Goal: Task Accomplishment & Management: Use online tool/utility

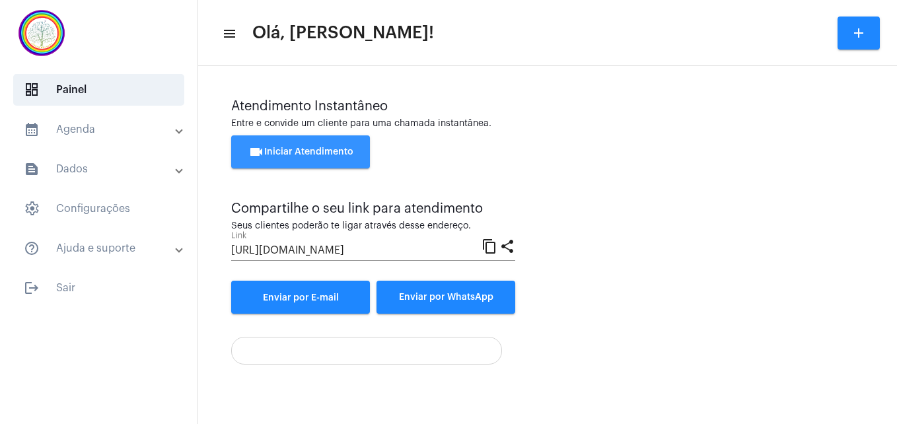
click at [286, 147] on button "videocam Iniciar Atendimento" at bounding box center [300, 151] width 139 height 33
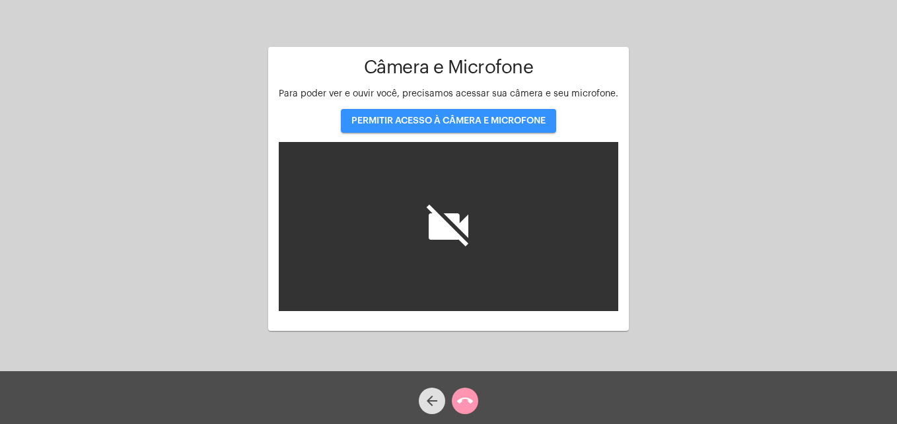
click at [420, 118] on span "PERMITIR ACESSO À CÂMERA E MICROFONE" at bounding box center [448, 120] width 194 height 9
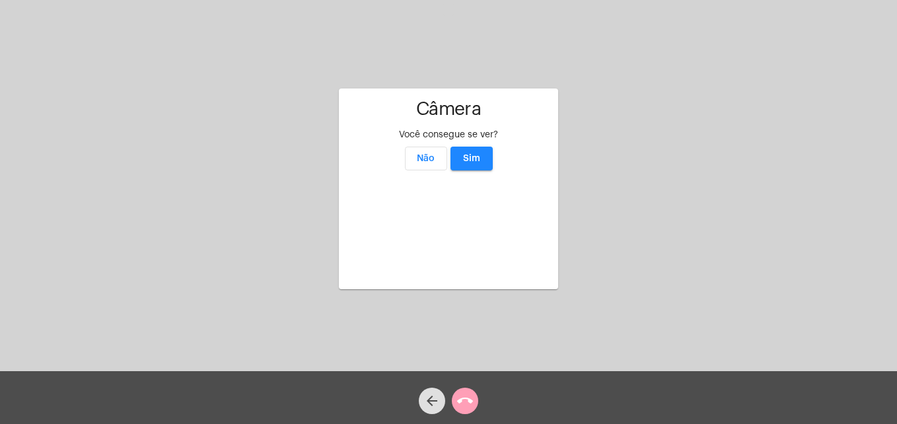
click at [460, 396] on mat-icon "call_end" at bounding box center [465, 401] width 16 height 16
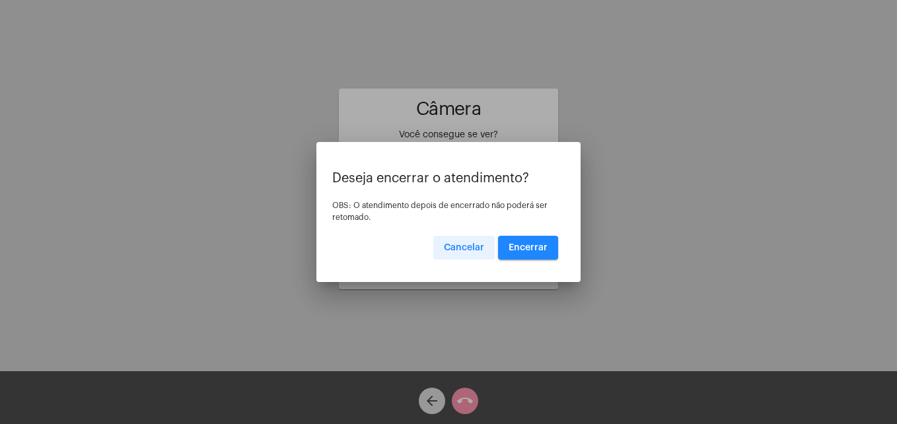
click at [458, 247] on span "Cancelar" at bounding box center [464, 247] width 40 height 9
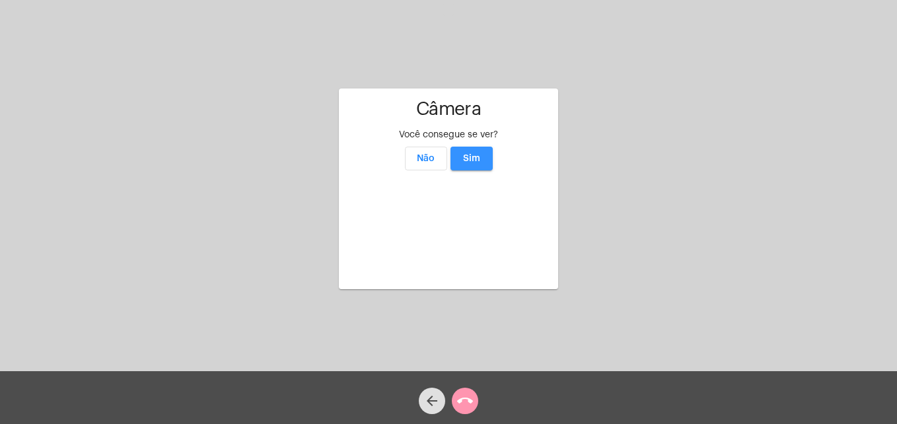
click at [470, 154] on span "Sim" at bounding box center [471, 158] width 17 height 9
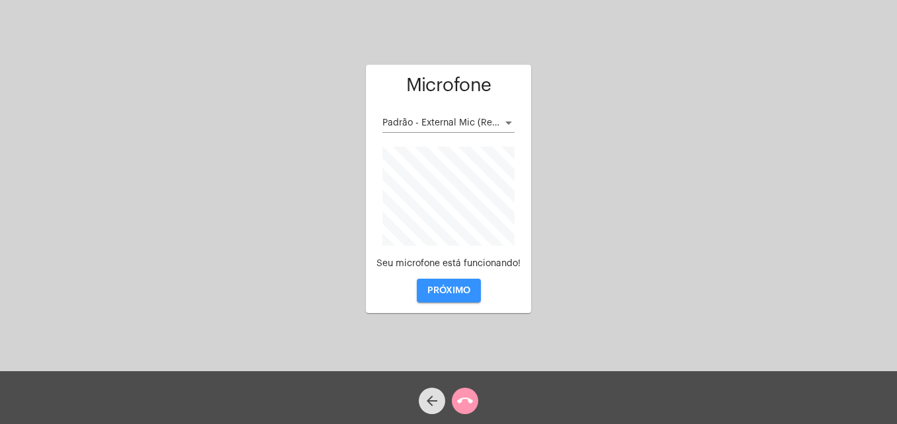
click at [447, 285] on button "PRÓXIMO" at bounding box center [449, 291] width 64 height 24
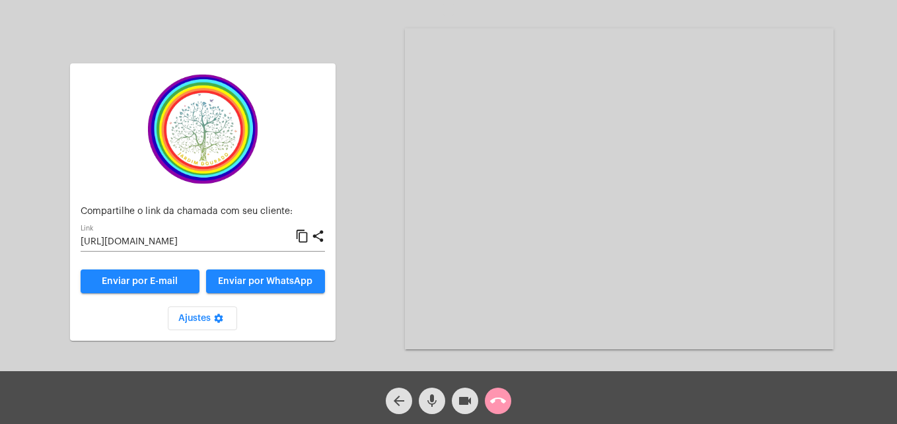
click at [301, 233] on mat-icon "content_copy" at bounding box center [302, 237] width 14 height 16
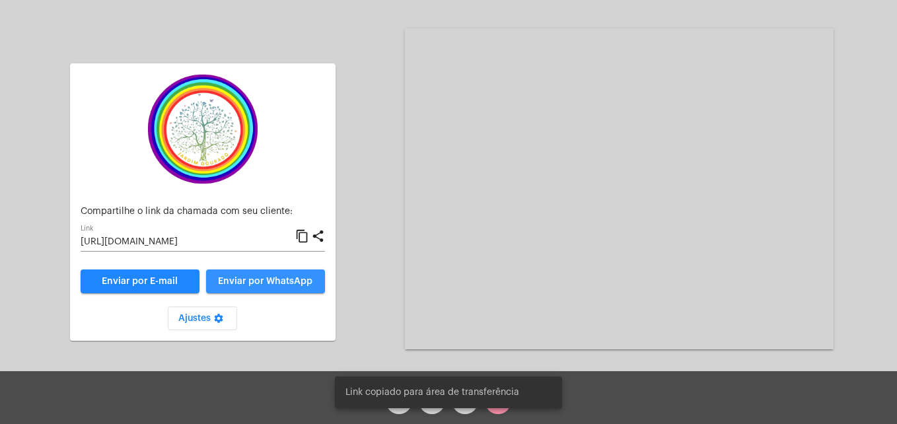
click at [279, 282] on span "Enviar por WhatsApp" at bounding box center [265, 281] width 94 height 9
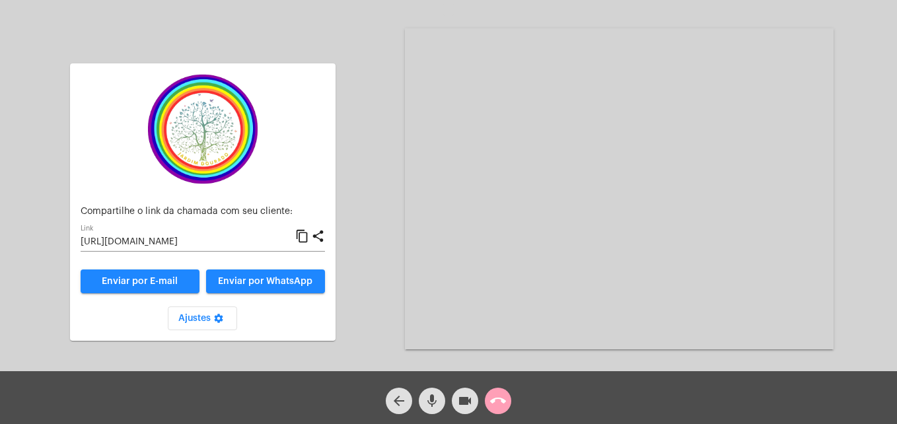
click at [494, 397] on mat-icon "call_end" at bounding box center [498, 401] width 16 height 16
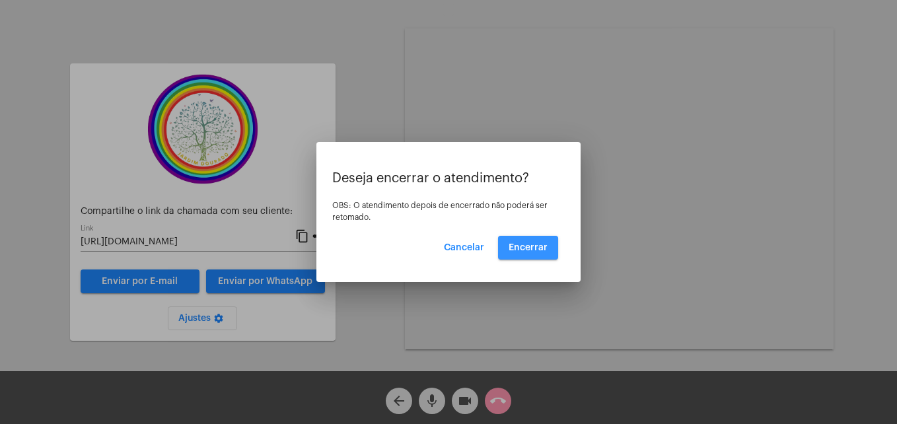
click at [530, 254] on button "Encerrar" at bounding box center [528, 248] width 60 height 24
